Goal: Check status: Check status

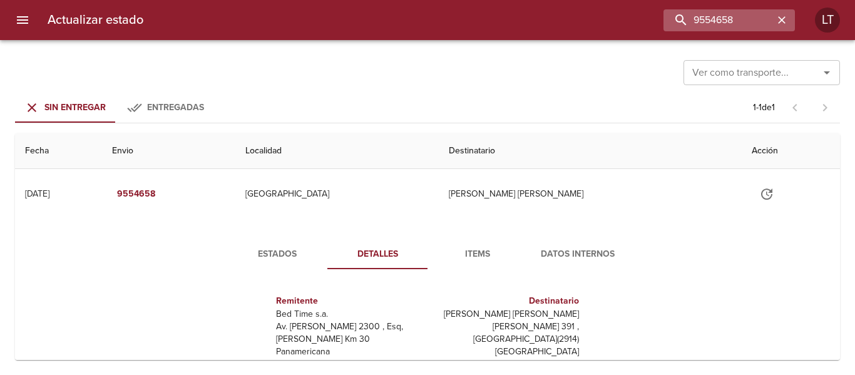
click at [750, 28] on input "9554658" at bounding box center [718, 20] width 110 height 22
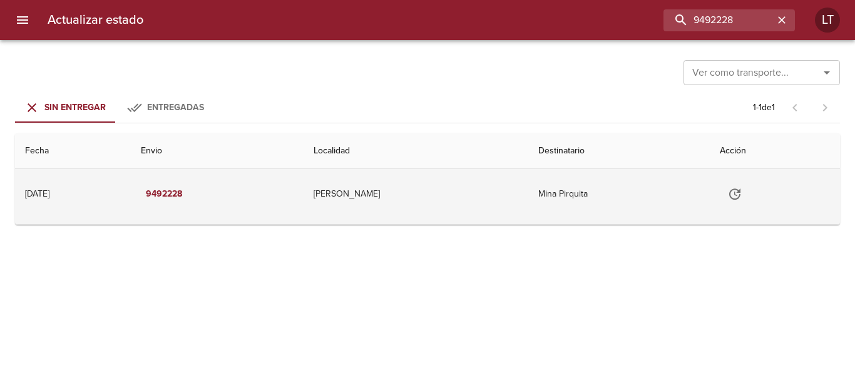
click at [459, 197] on td "[PERSON_NAME]" at bounding box center [416, 194] width 225 height 50
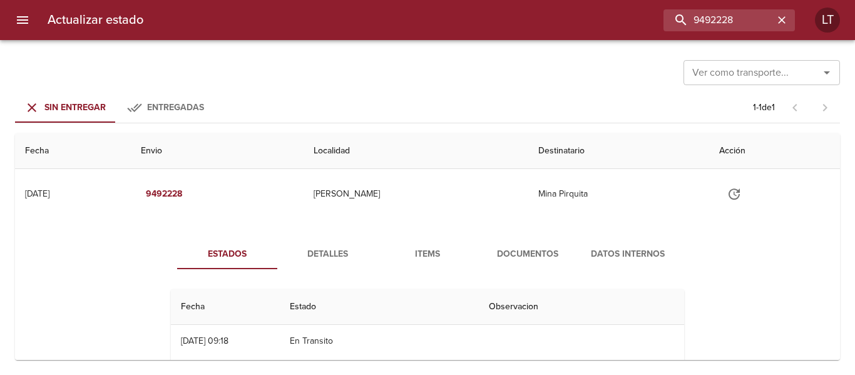
scroll to position [63, 0]
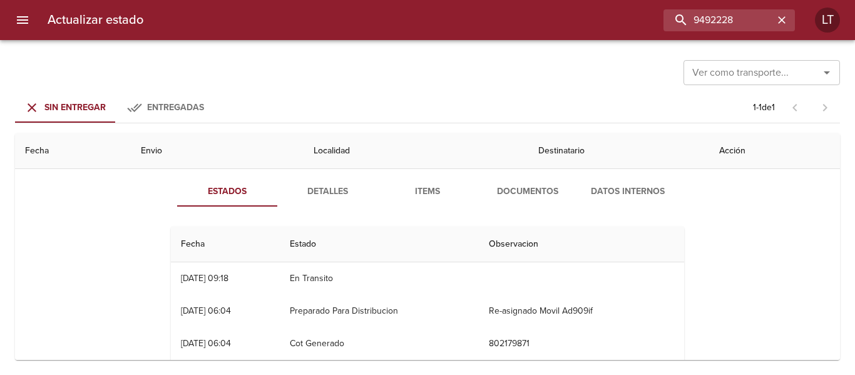
click at [523, 190] on span "Documentos" at bounding box center [527, 192] width 85 height 16
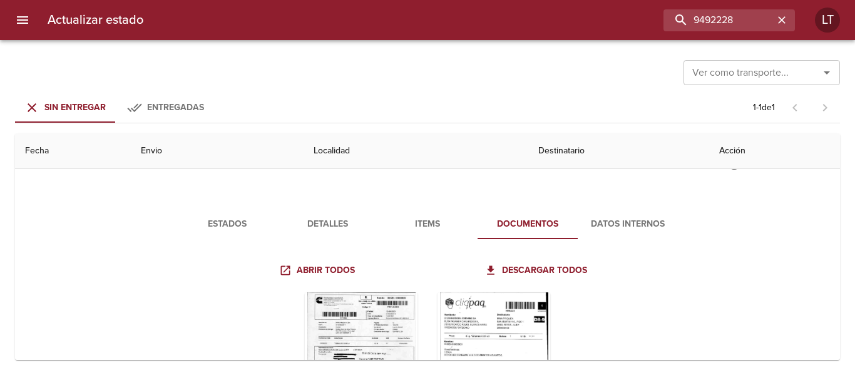
scroll to position [0, 0]
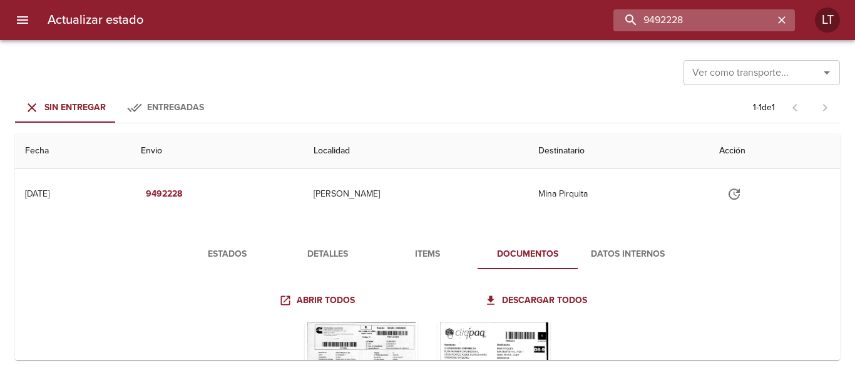
click at [717, 17] on input "9492228" at bounding box center [693, 20] width 160 height 22
paste input "87214"
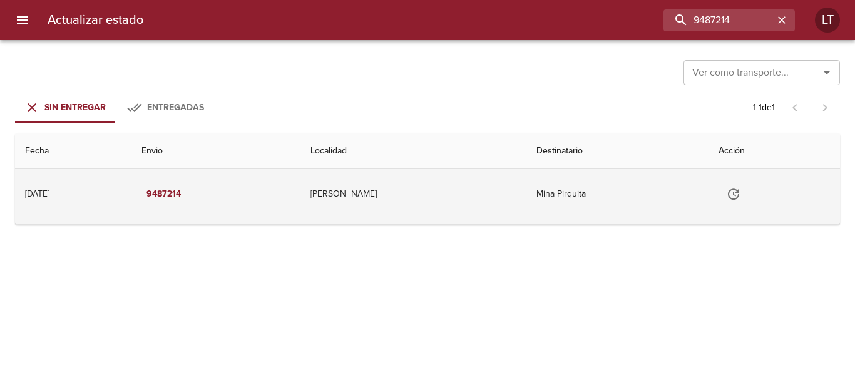
click at [474, 195] on td "[PERSON_NAME]" at bounding box center [413, 194] width 226 height 50
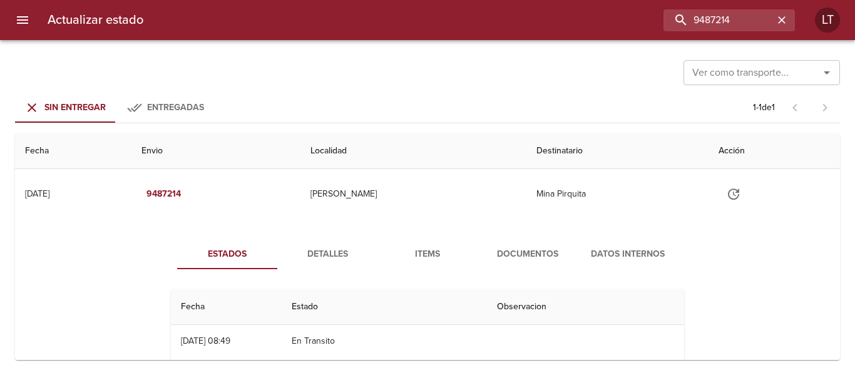
scroll to position [63, 0]
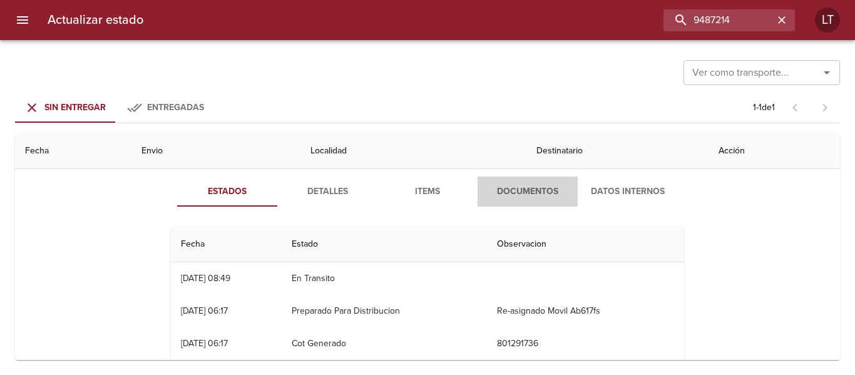
click at [550, 189] on span "Documentos" at bounding box center [527, 192] width 85 height 16
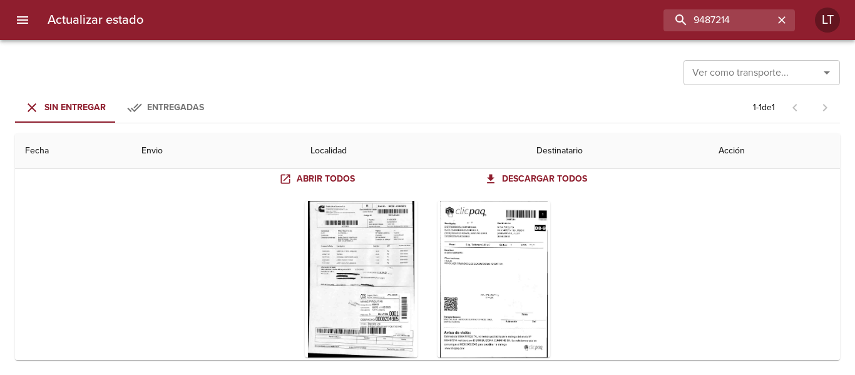
scroll to position [125, 0]
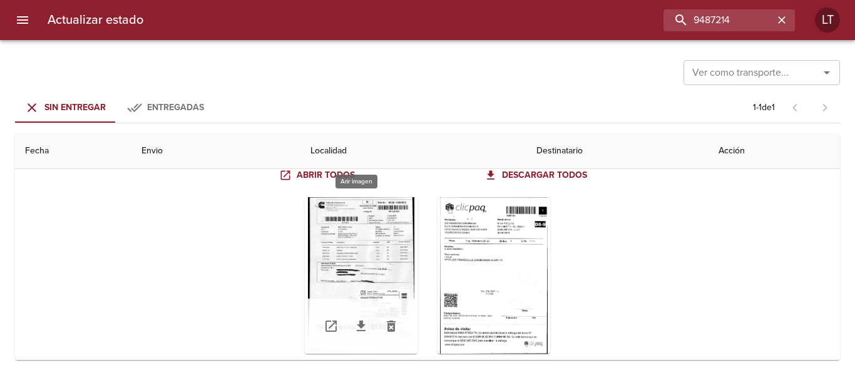
click at [390, 279] on div "Tabla de envíos del cliente" at bounding box center [361, 275] width 113 height 156
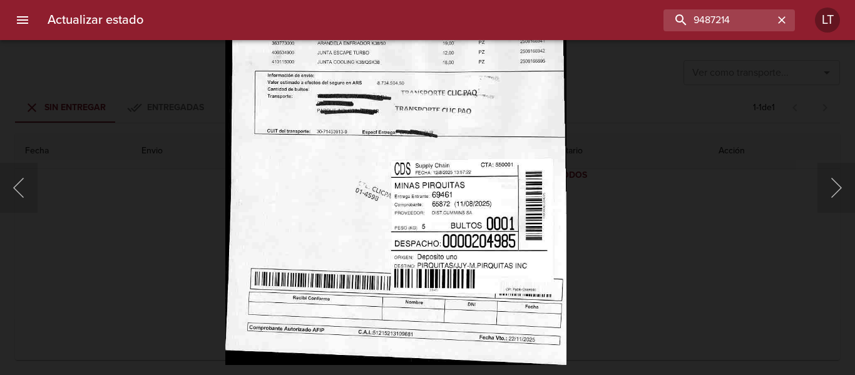
click at [463, 215] on img "Lightbox" at bounding box center [395, 114] width 341 height 502
click at [669, 264] on div "Lightbox" at bounding box center [427, 187] width 855 height 375
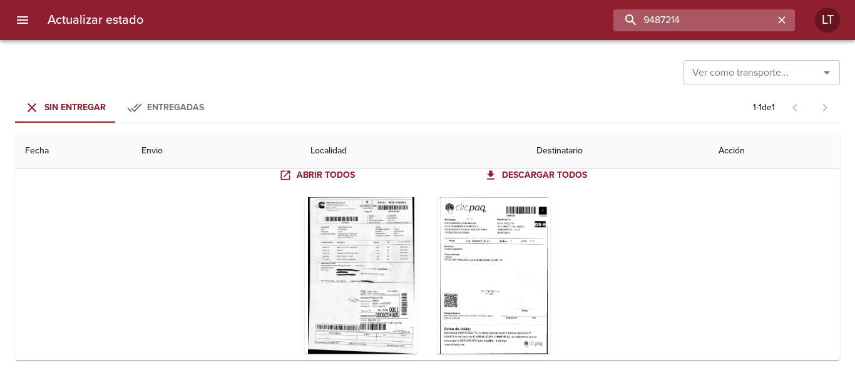
click at [705, 23] on input "9487214" at bounding box center [693, 20] width 160 height 22
paste input "41811"
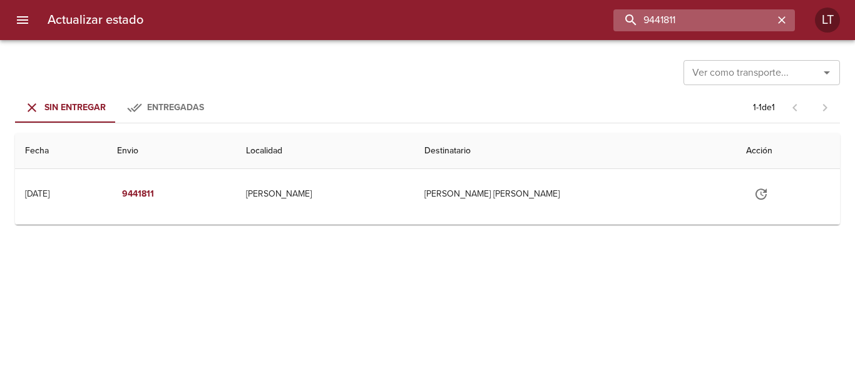
scroll to position [0, 0]
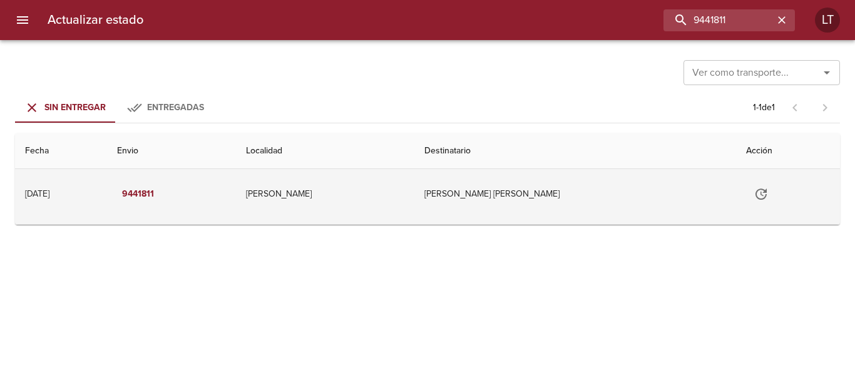
click at [409, 182] on td "[PERSON_NAME]" at bounding box center [325, 194] width 179 height 50
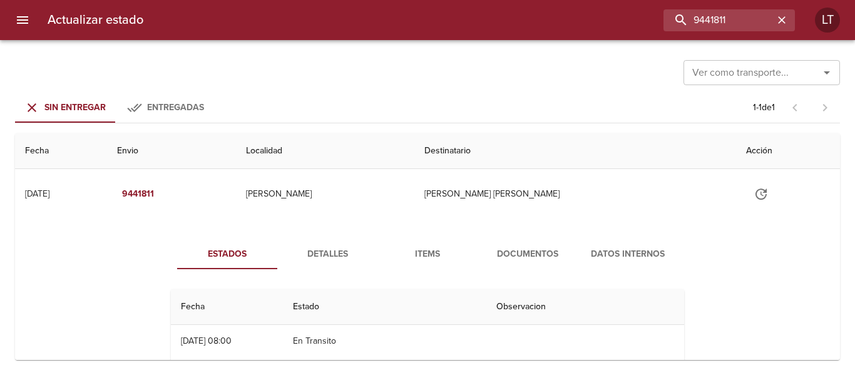
scroll to position [63, 0]
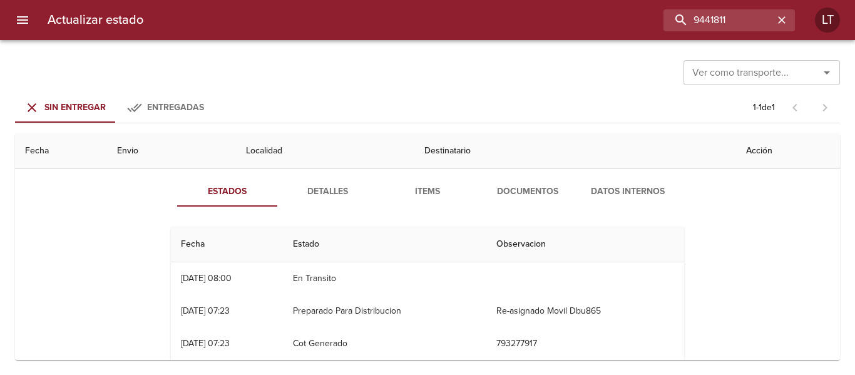
click at [321, 192] on span "Detalles" at bounding box center [327, 192] width 85 height 16
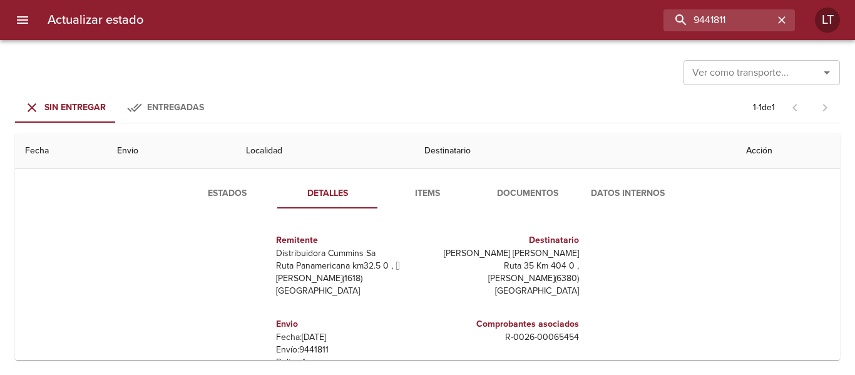
scroll to position [60, 0]
click at [537, 196] on span "Documentos" at bounding box center [527, 195] width 85 height 16
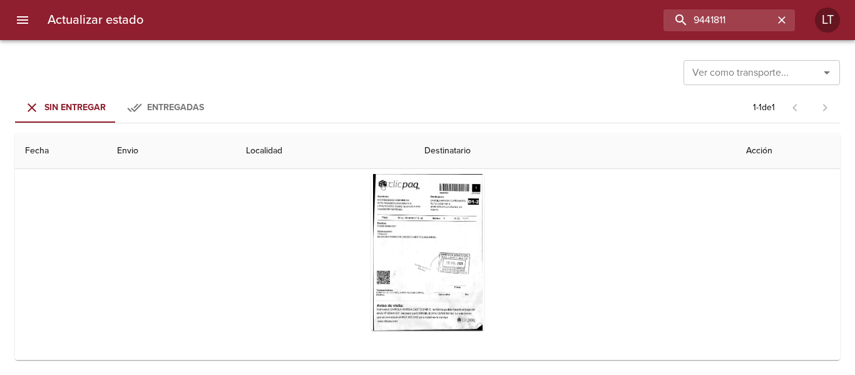
scroll to position [0, 0]
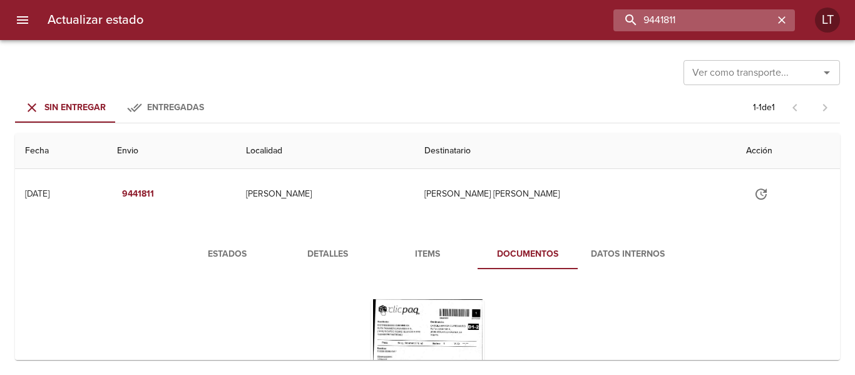
click at [762, 27] on input "9441811" at bounding box center [693, 20] width 160 height 22
paste input "09"
type input "9441809"
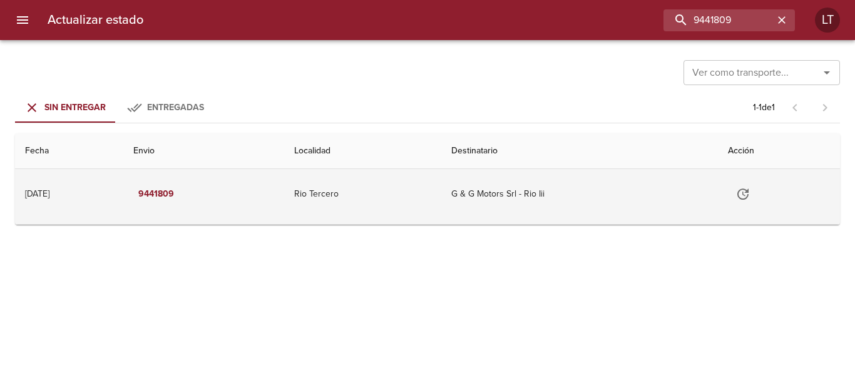
click at [400, 180] on td "Rio Tercero" at bounding box center [362, 194] width 157 height 50
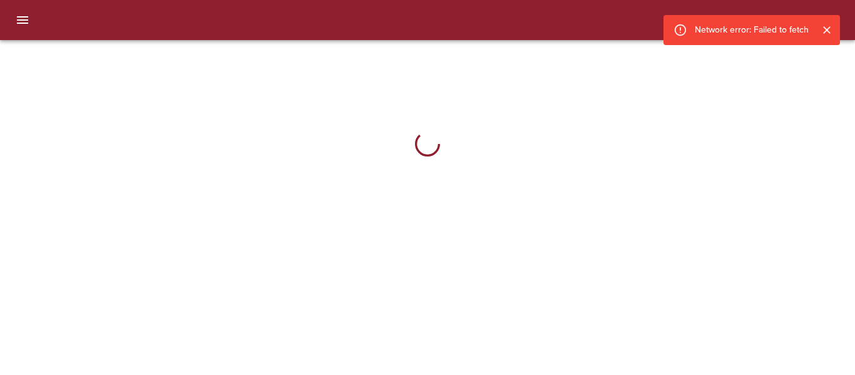
click at [744, 13] on div at bounding box center [427, 20] width 855 height 40
click at [827, 28] on icon "Cerrar" at bounding box center [827, 30] width 13 height 13
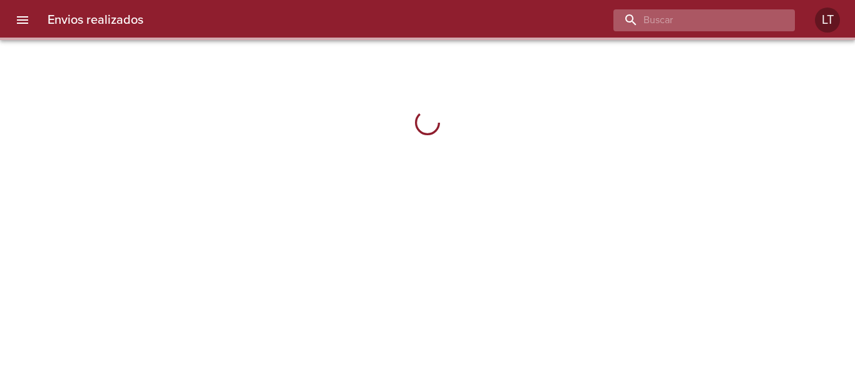
click at [734, 28] on input "buscar" at bounding box center [693, 20] width 160 height 22
paste input "9441809"
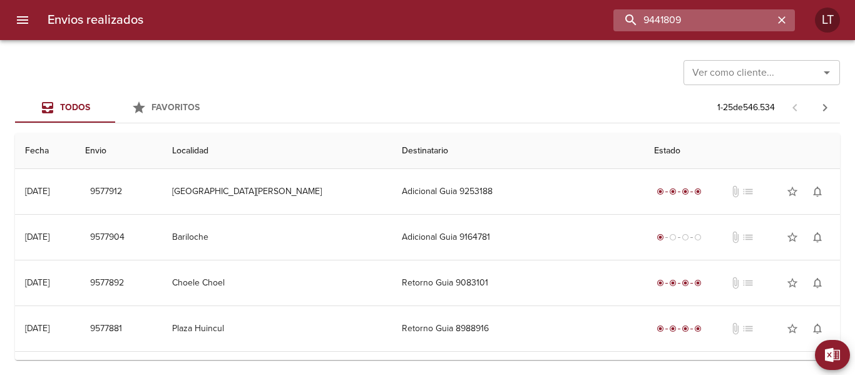
type input "9441809"
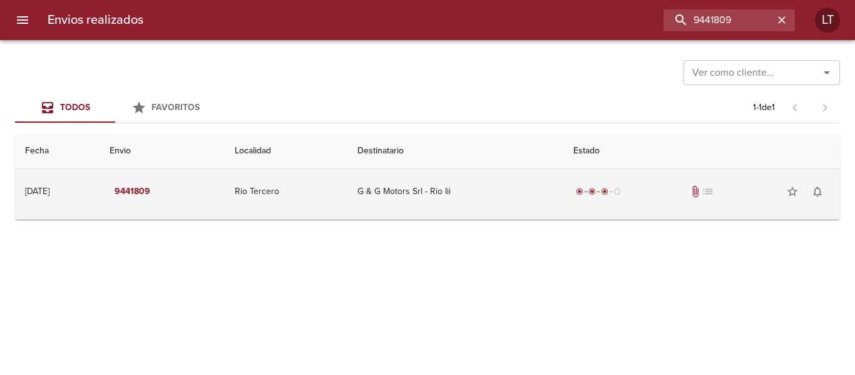
click at [451, 175] on td "G & G Motors Srl - Rio Iii" at bounding box center [455, 191] width 216 height 45
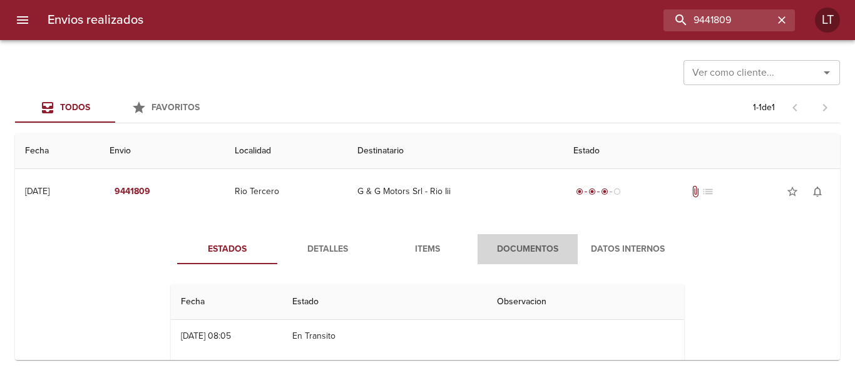
click at [530, 239] on button "Documentos" at bounding box center [528, 249] width 100 height 30
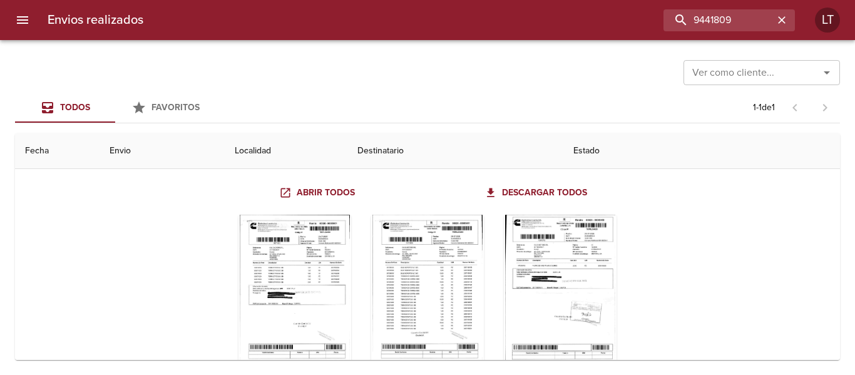
scroll to position [125, 0]
